Goal: Task Accomplishment & Management: Manage account settings

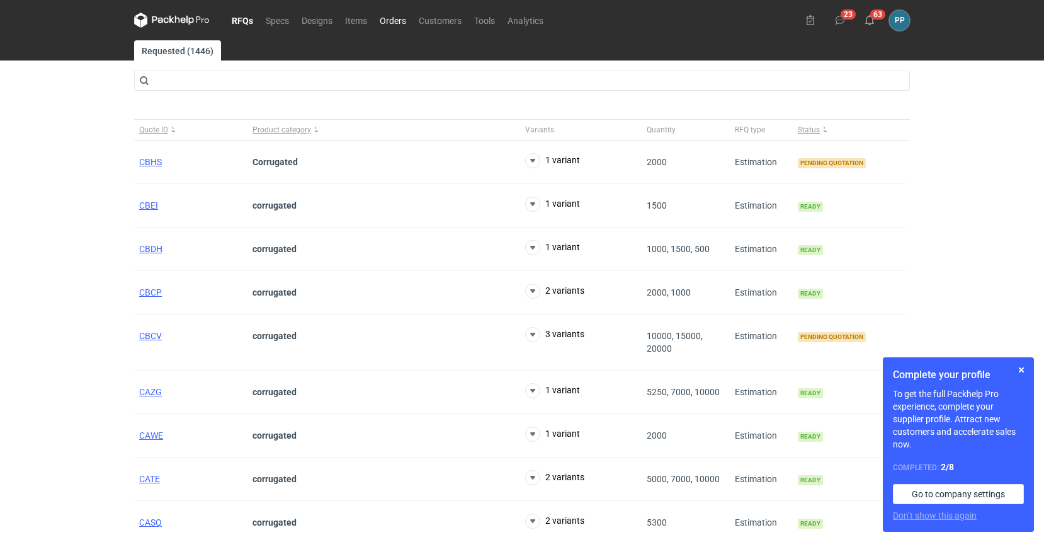
click at [389, 25] on link "Orders" at bounding box center [392, 20] width 39 height 15
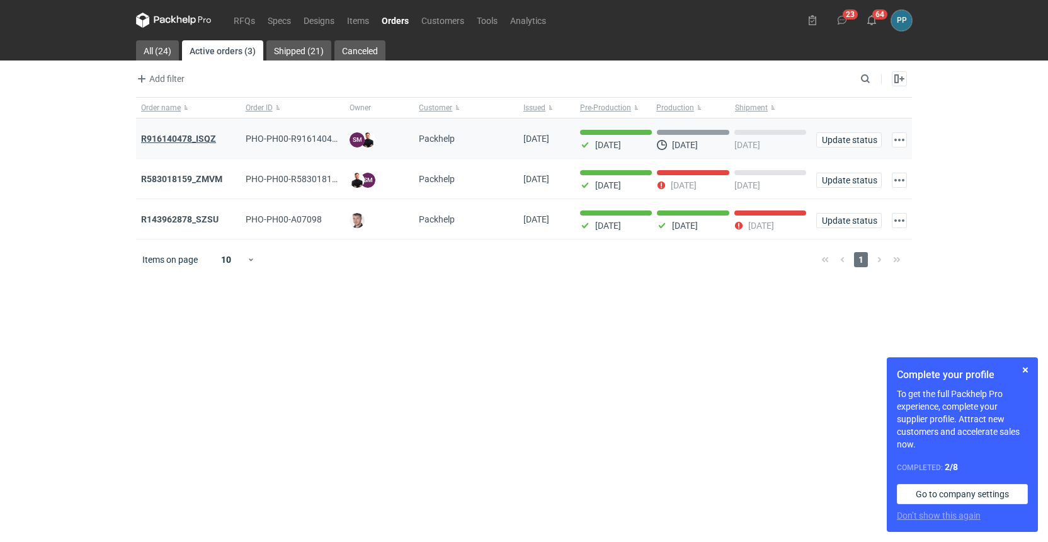
click at [178, 137] on strong "R916140478_ISQZ" at bounding box center [178, 139] width 75 height 10
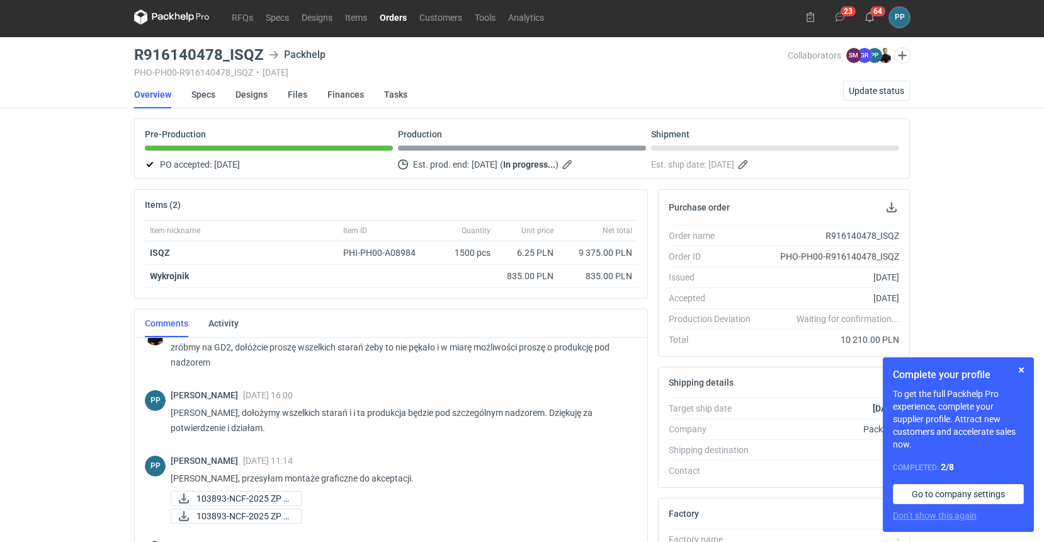
scroll to position [772, 0]
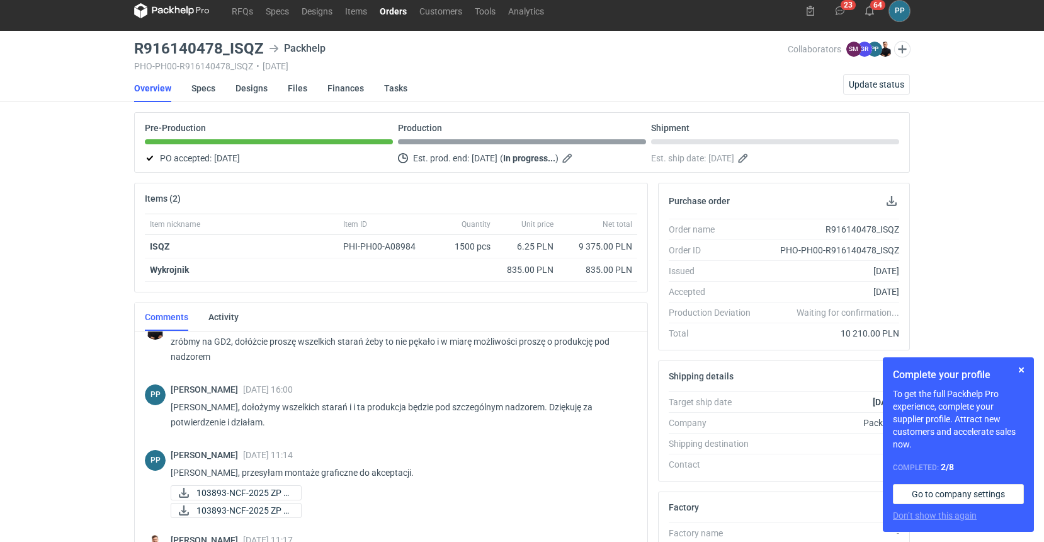
click at [397, 14] on link "Orders" at bounding box center [393, 10] width 40 height 15
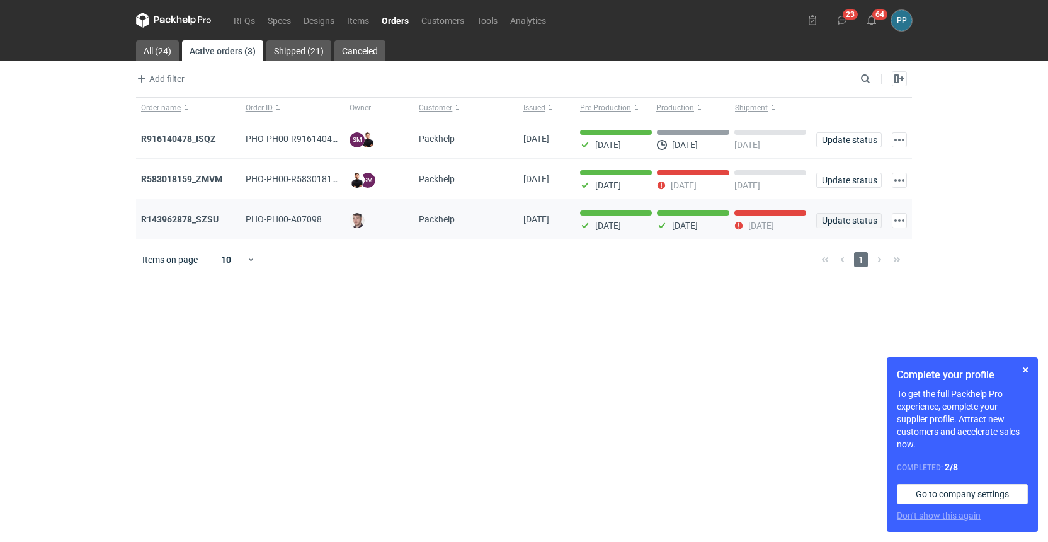
click at [837, 220] on span "Update status" at bounding box center [849, 220] width 54 height 9
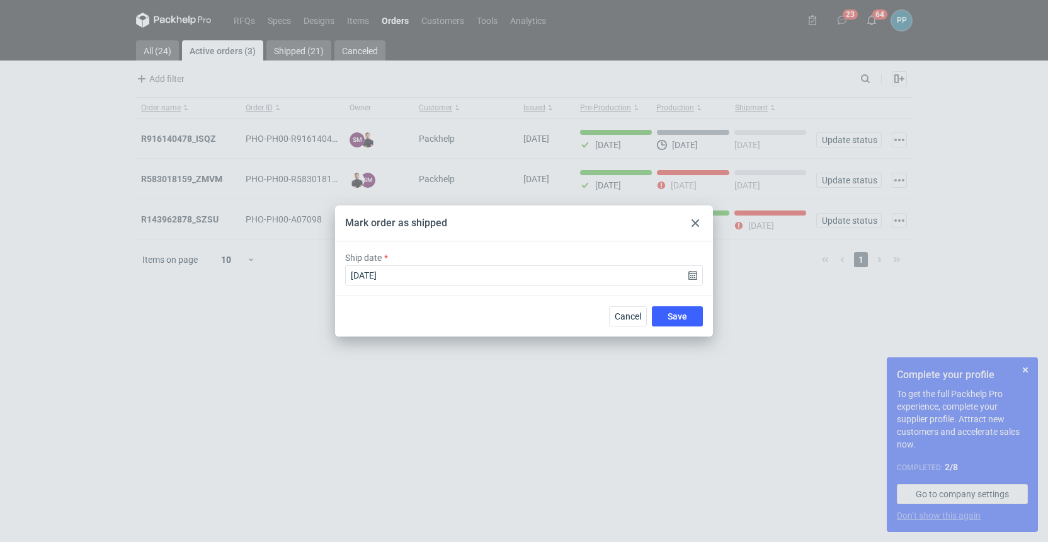
click at [684, 316] on span "Save" at bounding box center [678, 316] width 20 height 9
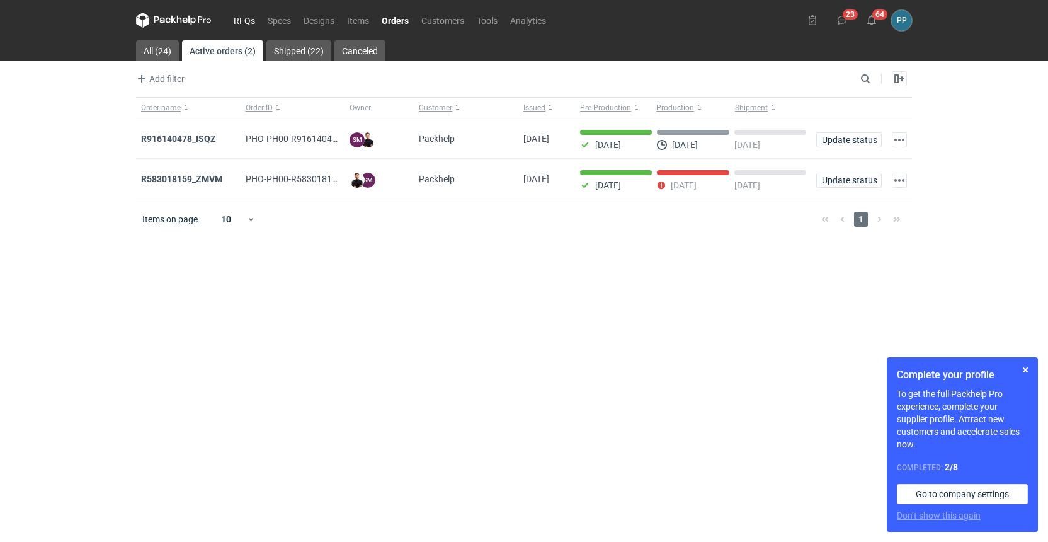
click at [241, 23] on link "RFQs" at bounding box center [244, 20] width 34 height 15
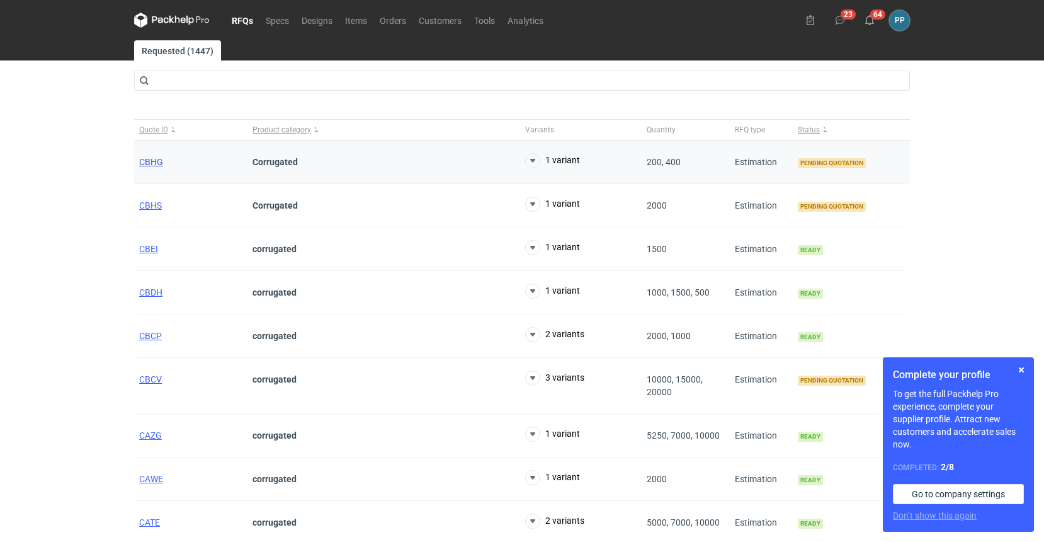
click at [154, 162] on span "CBHG" at bounding box center [151, 162] width 24 height 10
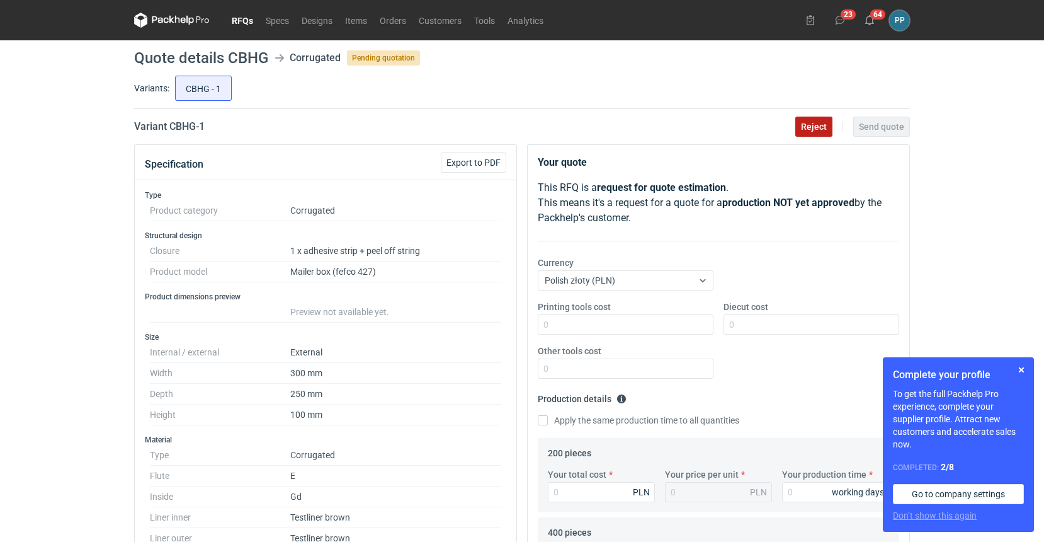
click at [815, 122] on span "Reject" at bounding box center [814, 126] width 26 height 9
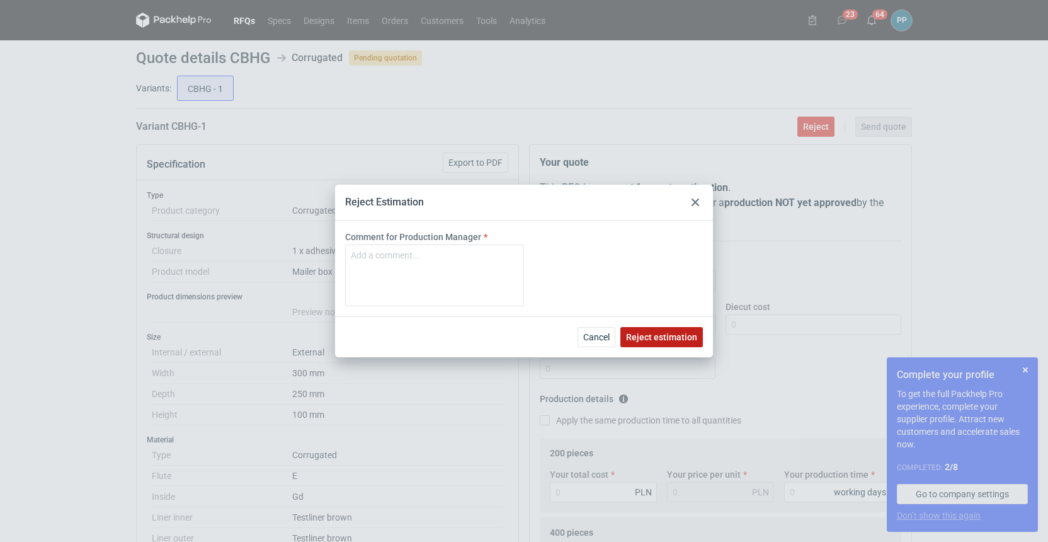
click at [647, 339] on span "Reject estimation" at bounding box center [661, 337] width 71 height 9
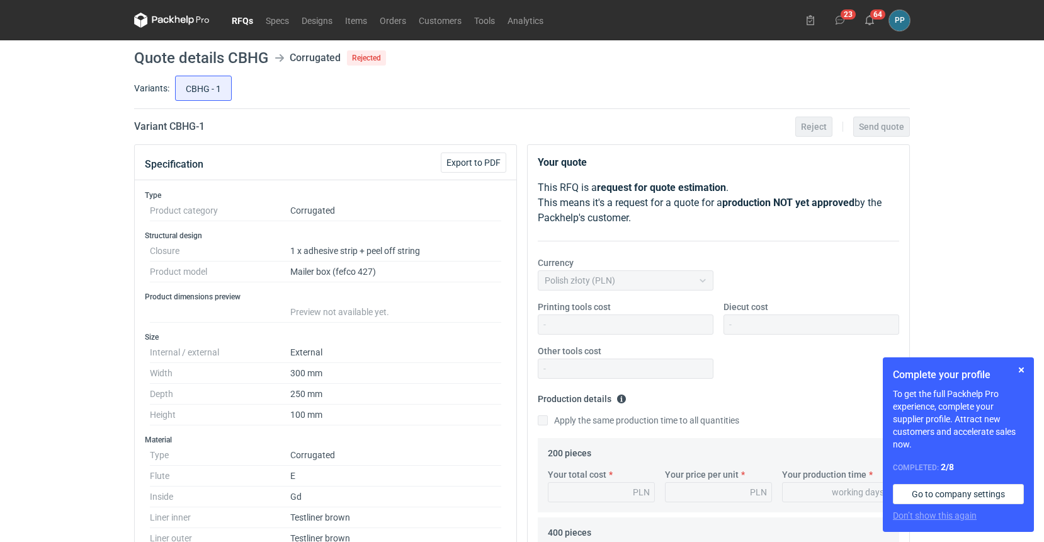
click at [242, 26] on link "RFQs" at bounding box center [242, 20] width 34 height 15
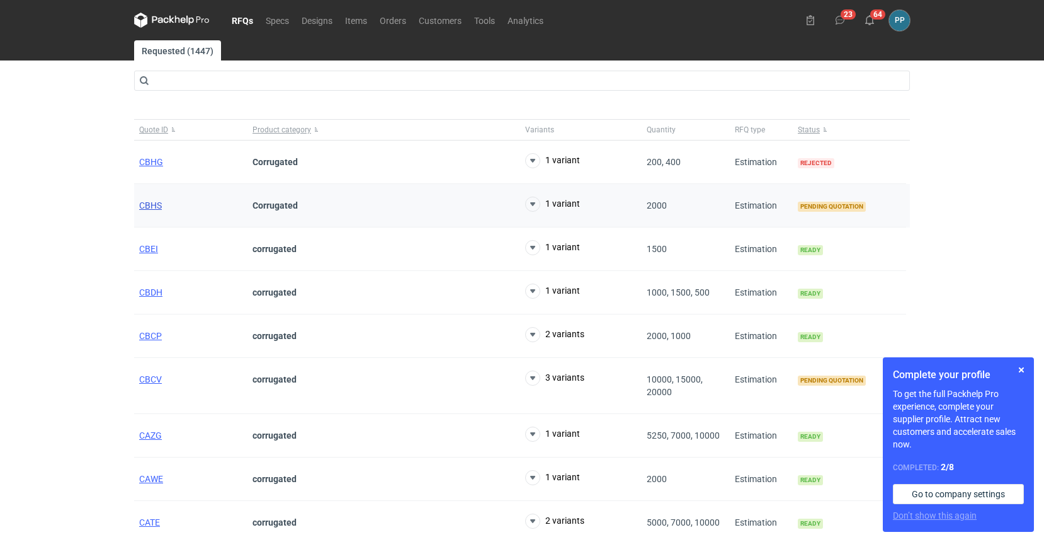
click at [149, 206] on span "CBHS" at bounding box center [150, 205] width 23 height 10
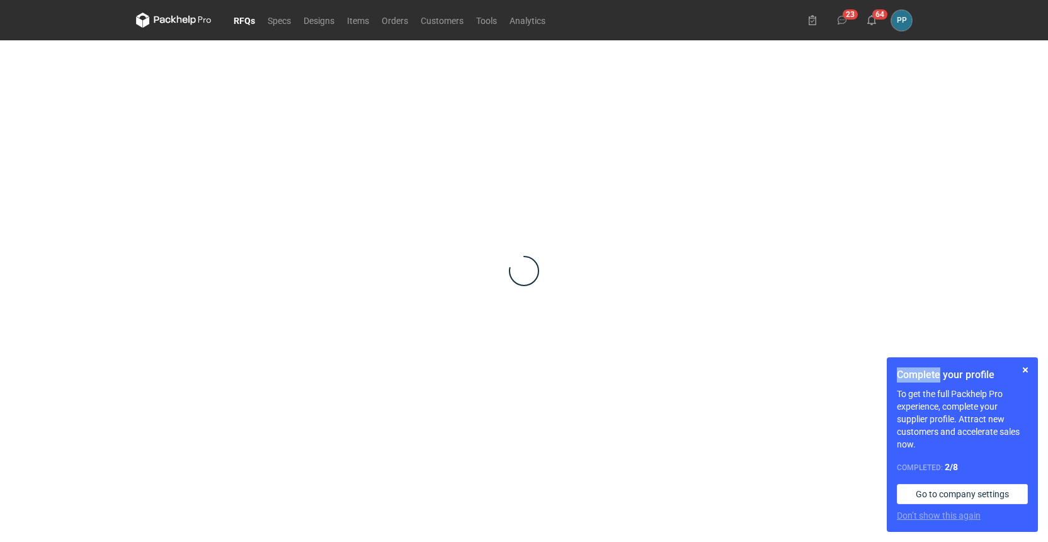
click at [149, 206] on div at bounding box center [524, 270] width 776 height 460
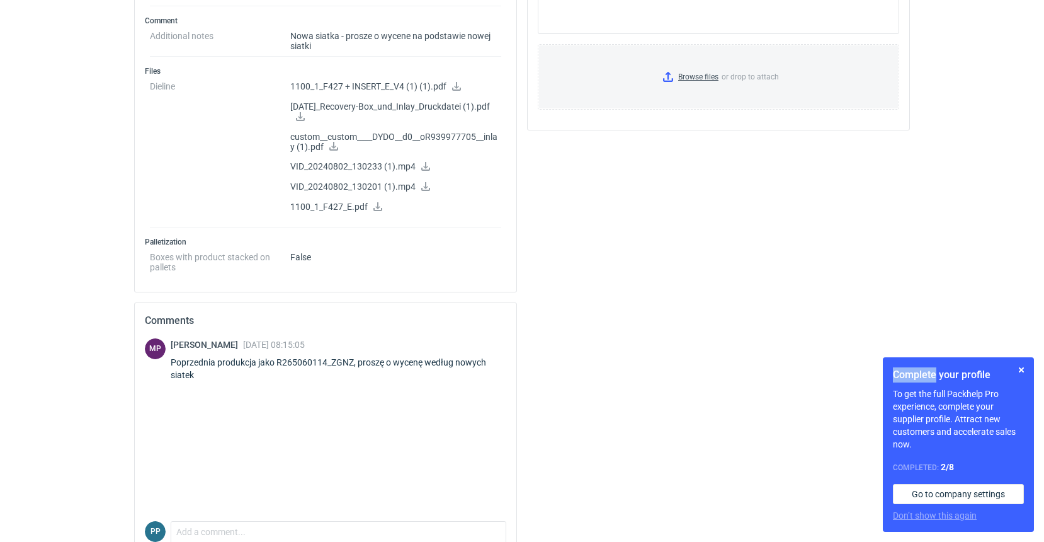
scroll to position [749, 0]
